Goal: Find specific page/section: Find specific page/section

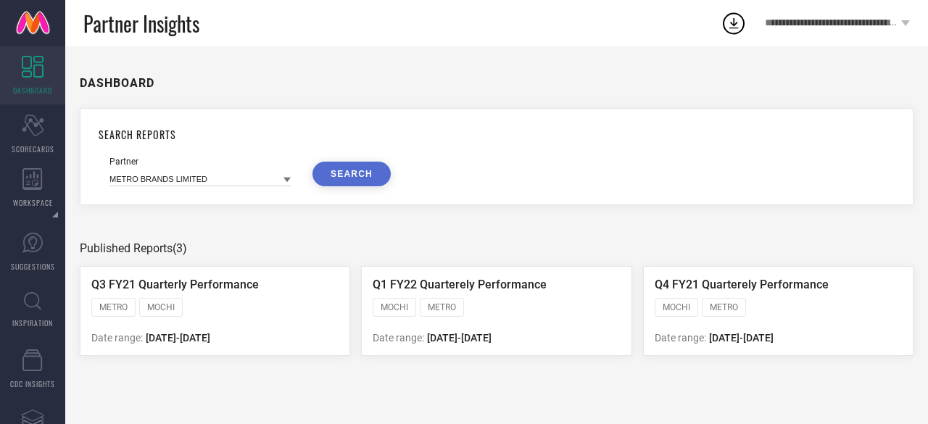
click at [286, 180] on icon at bounding box center [286, 180] width 7 height 5
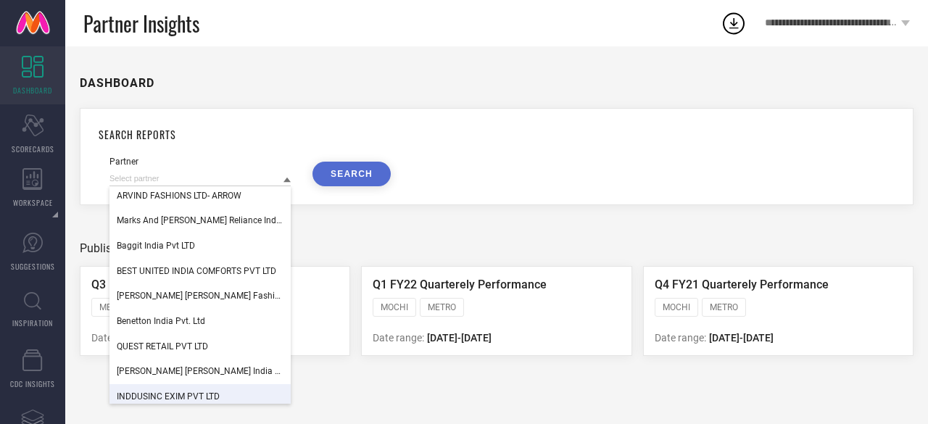
scroll to position [1642, 0]
